Goal: Transaction & Acquisition: Purchase product/service

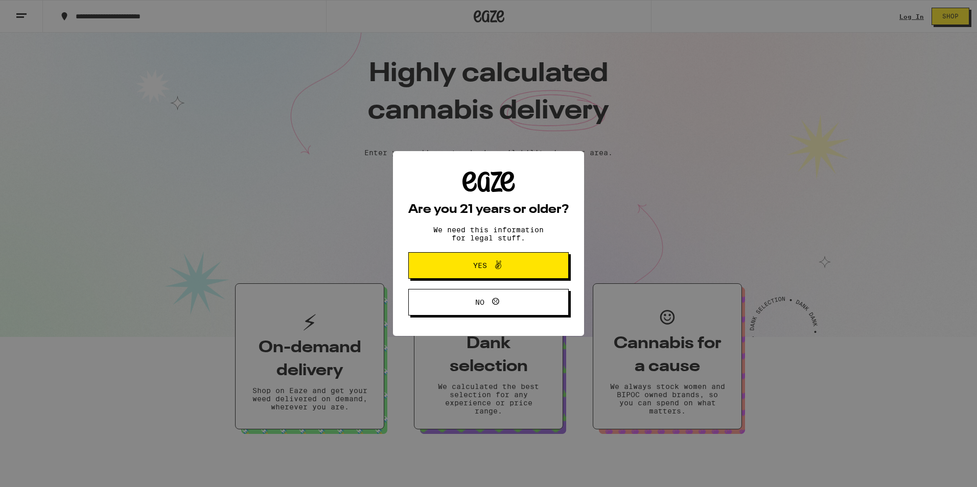
click at [517, 268] on span "Yes" at bounding box center [488, 265] width 78 height 13
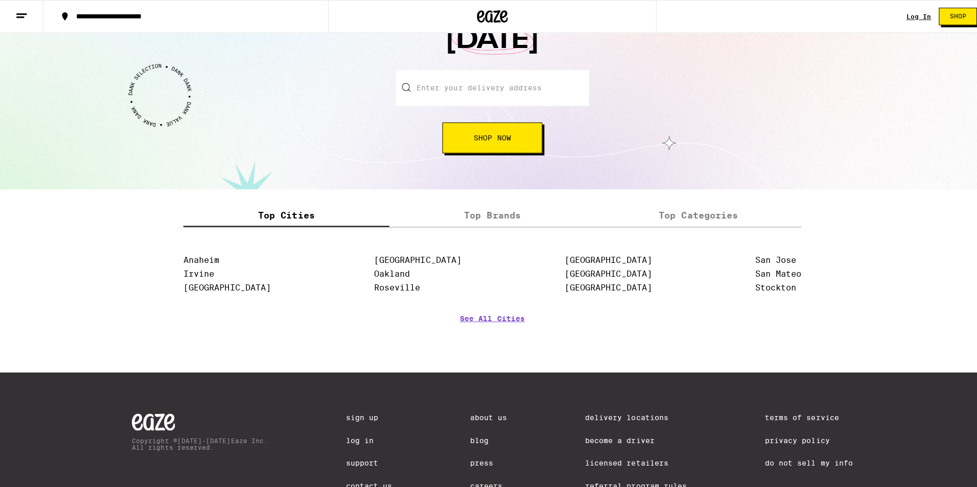
scroll to position [1210, 0]
